Goal: Go to known website: Go to known website

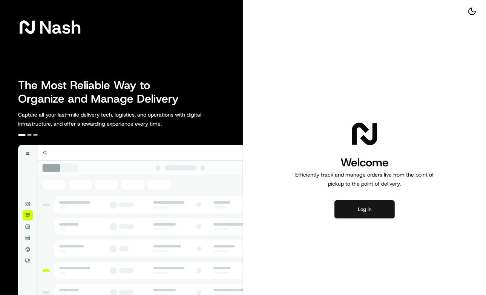
click at [367, 213] on button "Log in" at bounding box center [365, 209] width 60 height 18
